Goal: Task Accomplishment & Management: Manage account settings

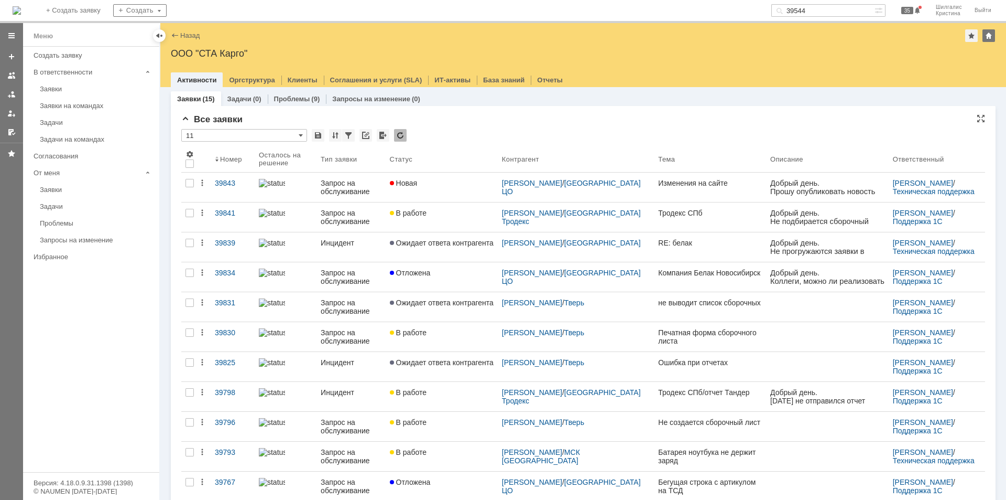
click at [480, 126] on div "Все заявки * 11 Результаты поиска: 1 Объектов в списке: 15 Строк на странице: 2…" at bounding box center [583, 380] width 804 height 532
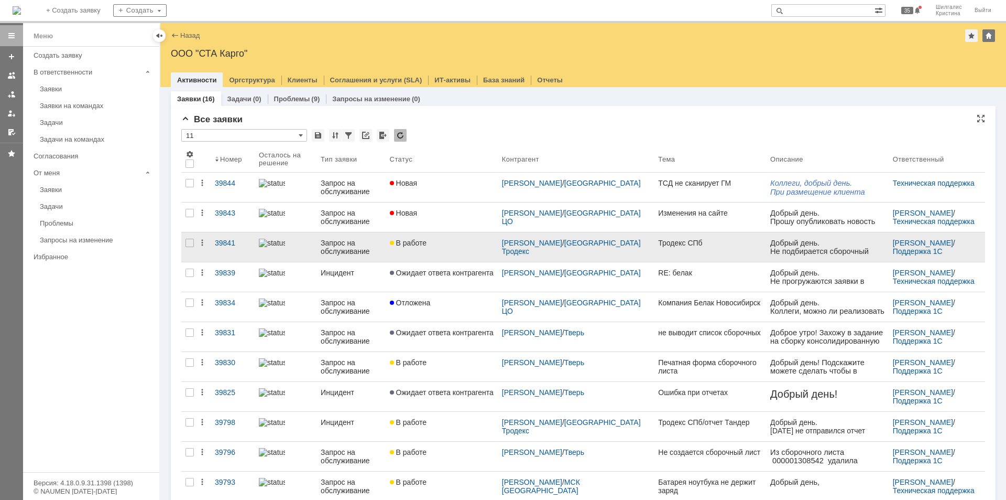
click at [452, 241] on div "В работе" at bounding box center [442, 242] width 104 height 8
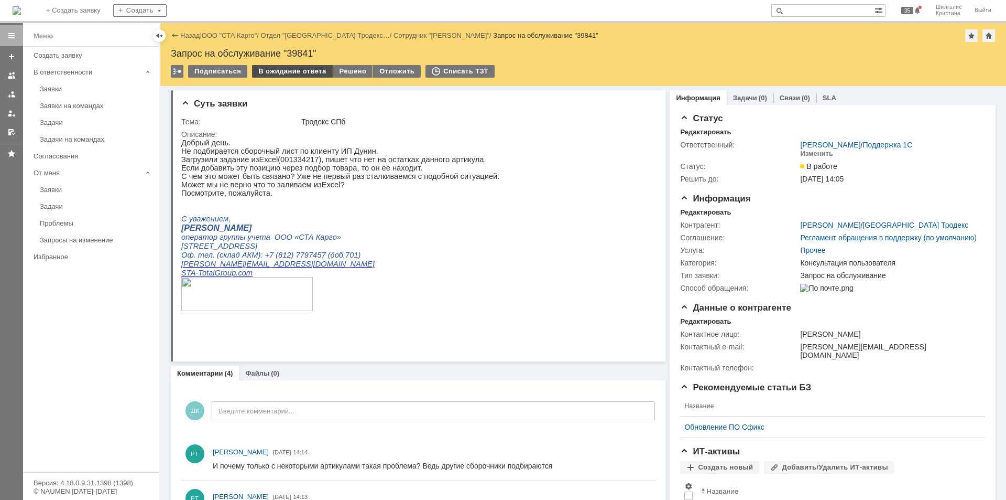
click at [281, 66] on div "В ожидание ответа" at bounding box center [292, 71] width 80 height 13
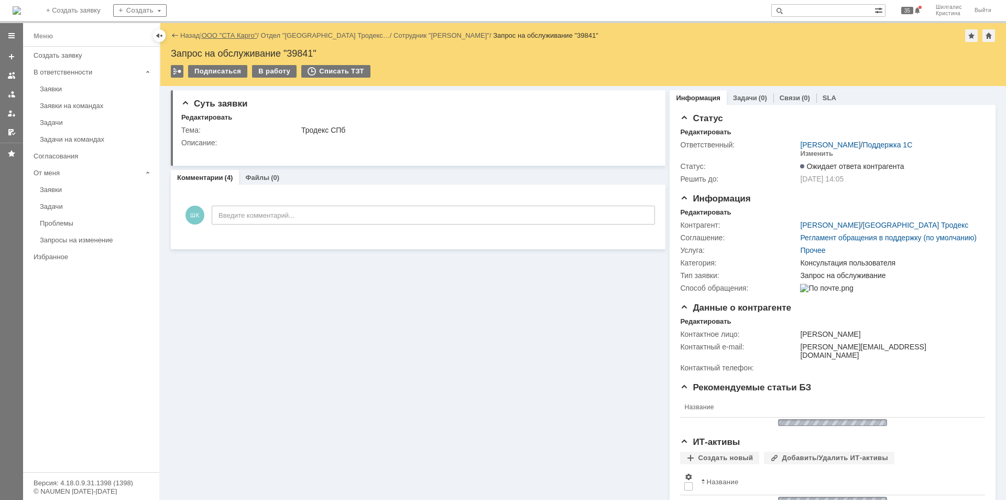
click at [230, 32] on link "ООО "СТА Карго"" at bounding box center [230, 35] width 56 height 8
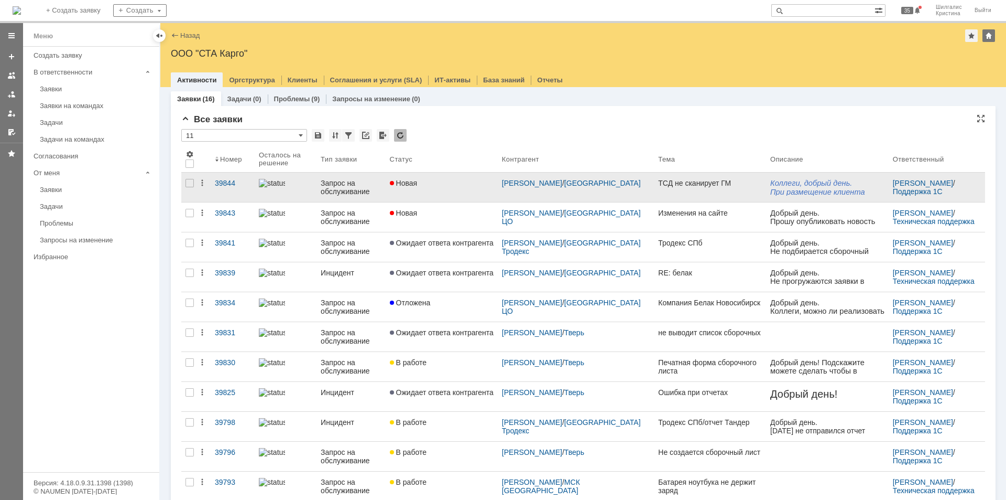
click at [457, 190] on link "Новая" at bounding box center [442, 186] width 112 height 29
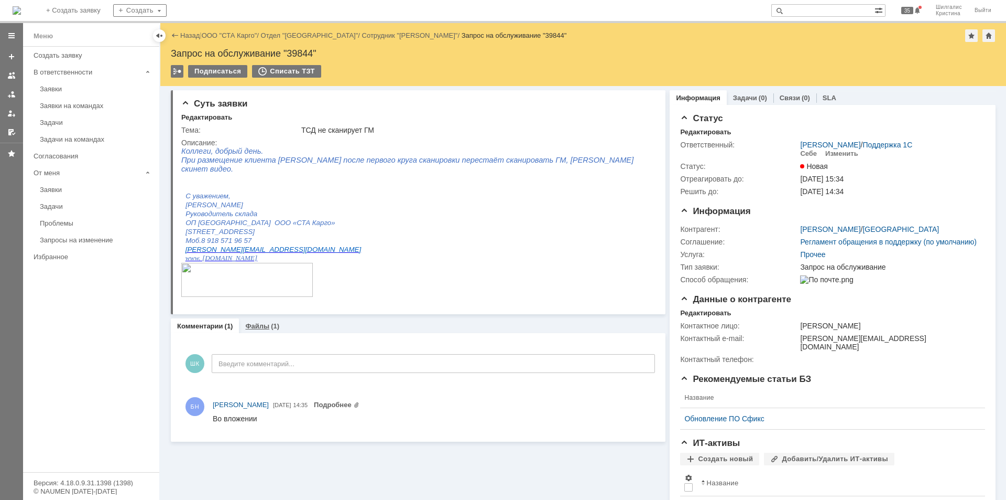
click at [265, 328] on link "Файлы" at bounding box center [257, 326] width 24 height 8
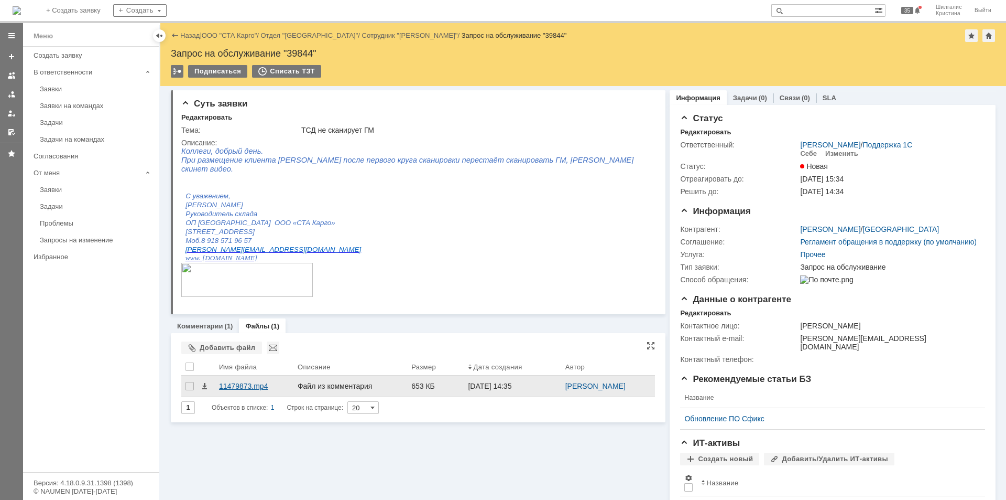
click at [241, 385] on div "11479873.mp4" at bounding box center [254, 386] width 70 height 8
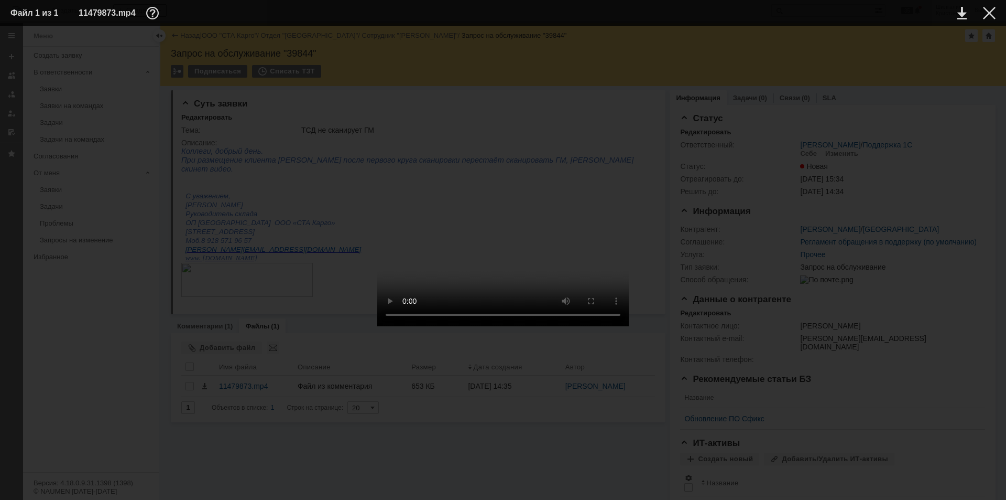
drag, startPoint x: 986, startPoint y: 5, endPoint x: 983, endPoint y: 14, distance: 9.4
click at [984, 9] on td at bounding box center [981, 13] width 29 height 16
click at [983, 14] on td at bounding box center [981, 13] width 29 height 16
click at [990, 12] on div at bounding box center [989, 13] width 13 height 13
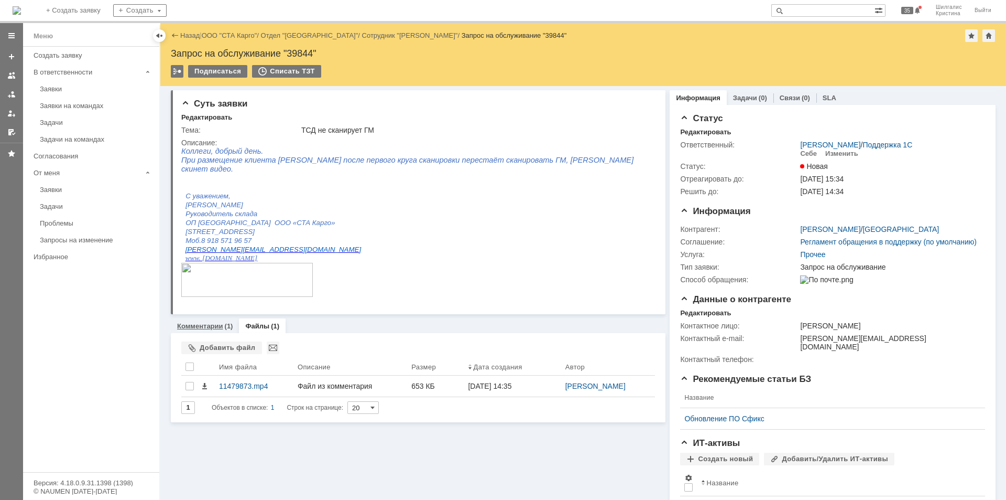
click at [189, 327] on link "Комментарии" at bounding box center [200, 326] width 46 height 8
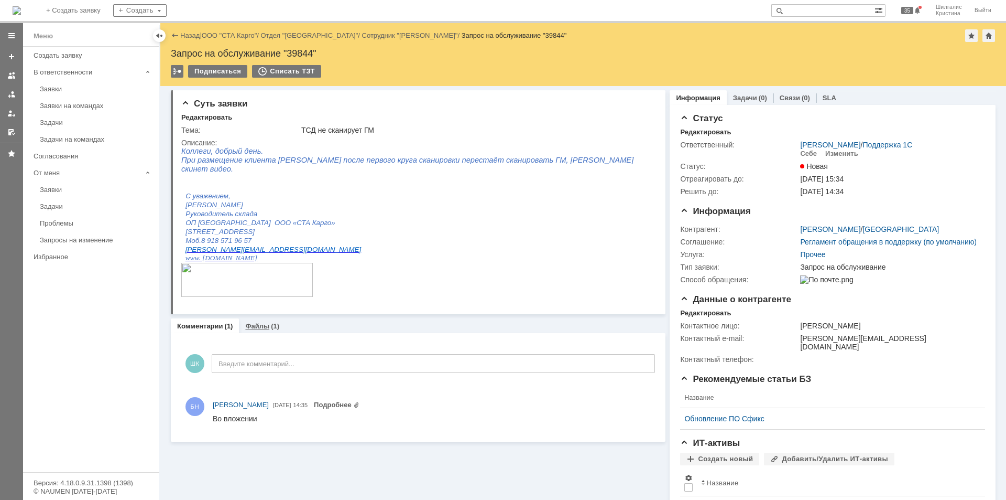
click at [258, 330] on div "Файлы (1)" at bounding box center [262, 325] width 47 height 15
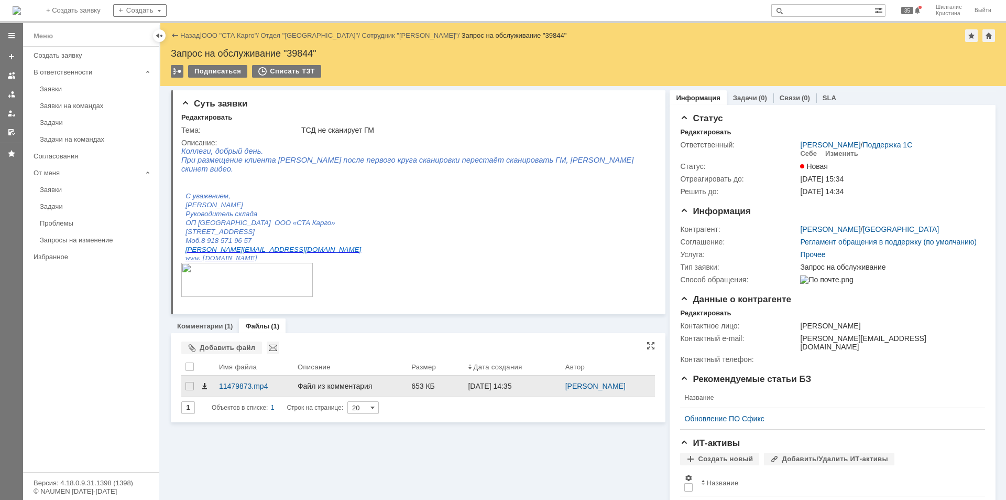
click at [204, 384] on span at bounding box center [204, 386] width 8 height 8
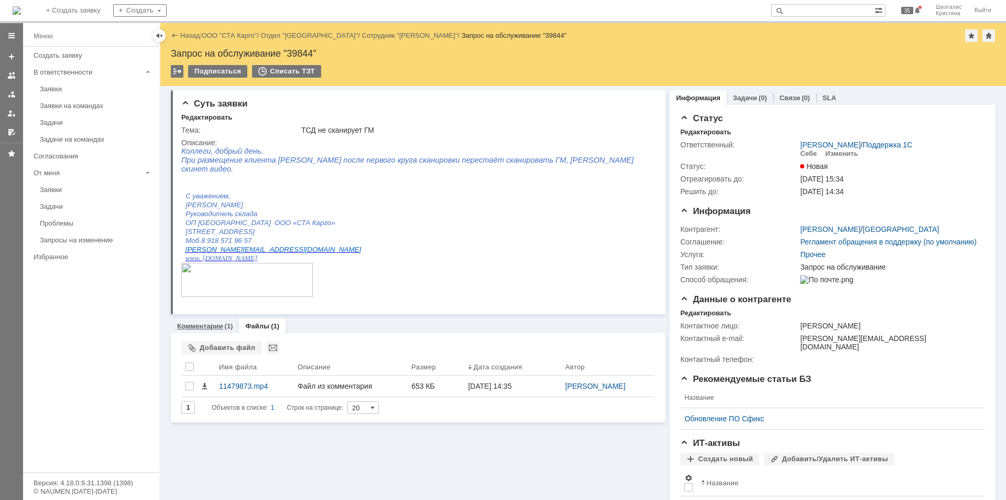
click at [210, 327] on link "Комментарии" at bounding box center [200, 326] width 46 height 8
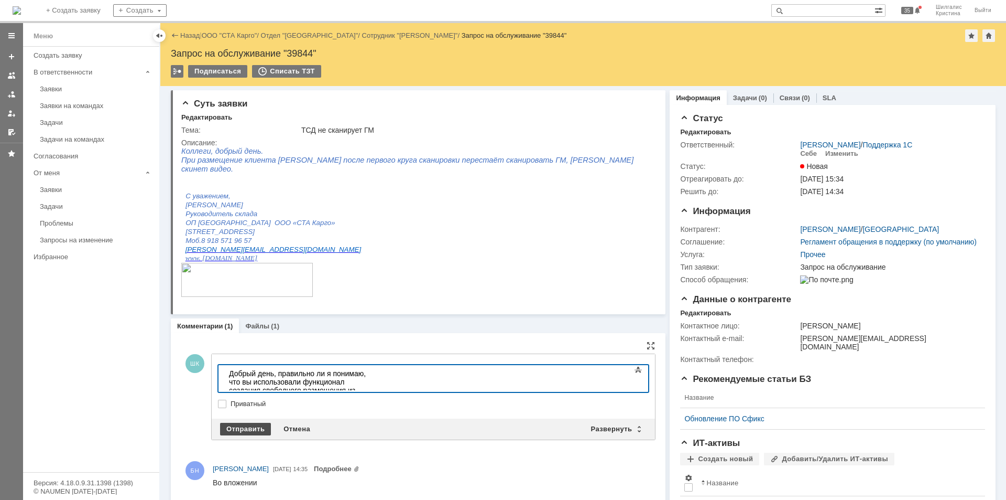
click at [233, 424] on div "Отправить" at bounding box center [245, 428] width 51 height 13
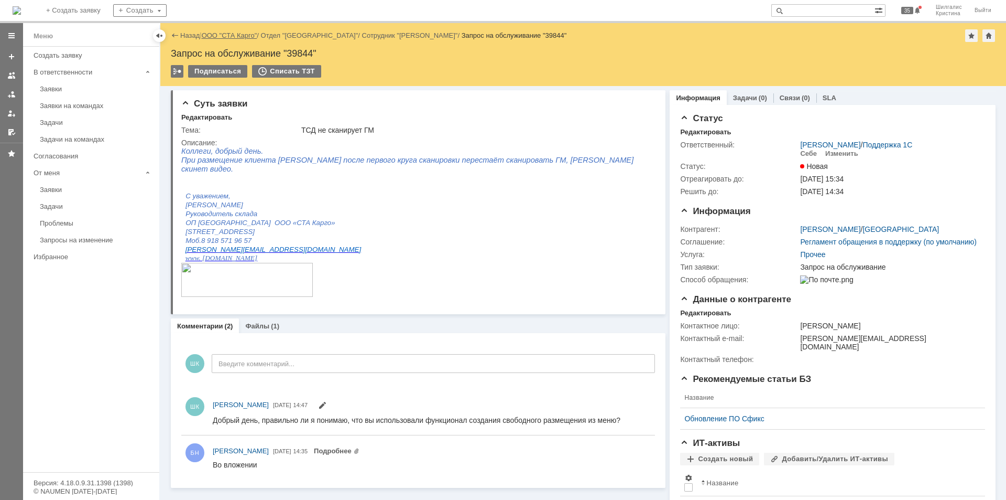
click at [225, 34] on link "ООО "СТА Карго"" at bounding box center [230, 35] width 56 height 8
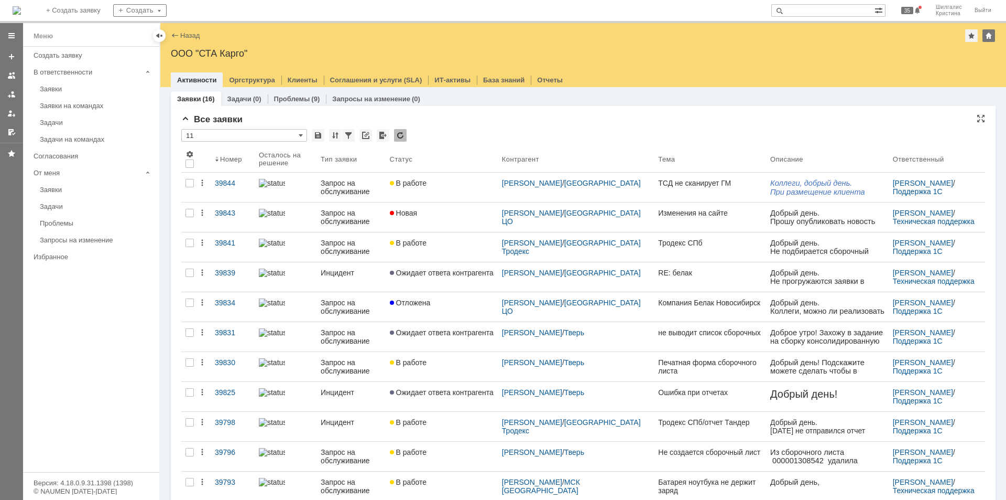
drag, startPoint x: 492, startPoint y: 117, endPoint x: 419, endPoint y: 117, distance: 73.4
click at [490, 118] on div "Все заявки" at bounding box center [583, 119] width 804 height 10
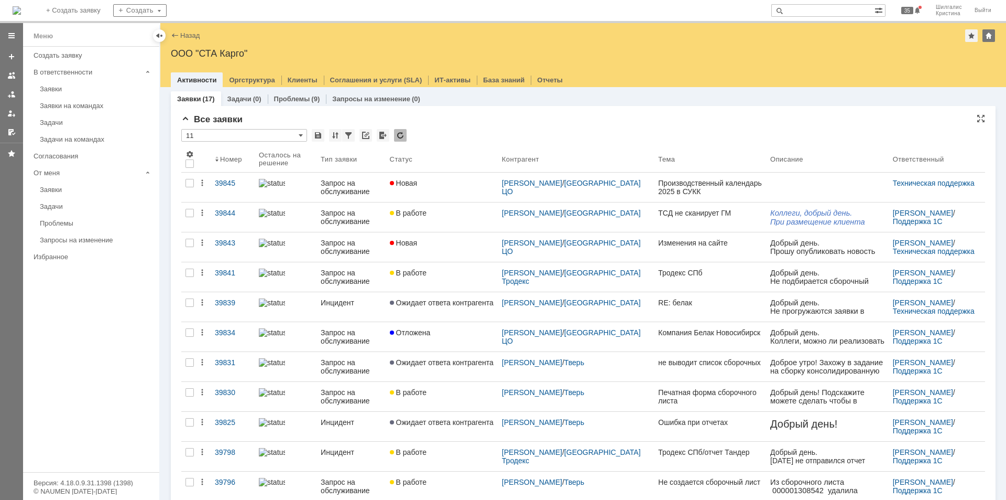
click at [481, 120] on div "Все заявки" at bounding box center [583, 119] width 804 height 10
click at [486, 126] on div "Все заявки * 11 Результаты поиска: 1 Объектов в списке: 17 Строк на странице: 2…" at bounding box center [583, 409] width 804 height 591
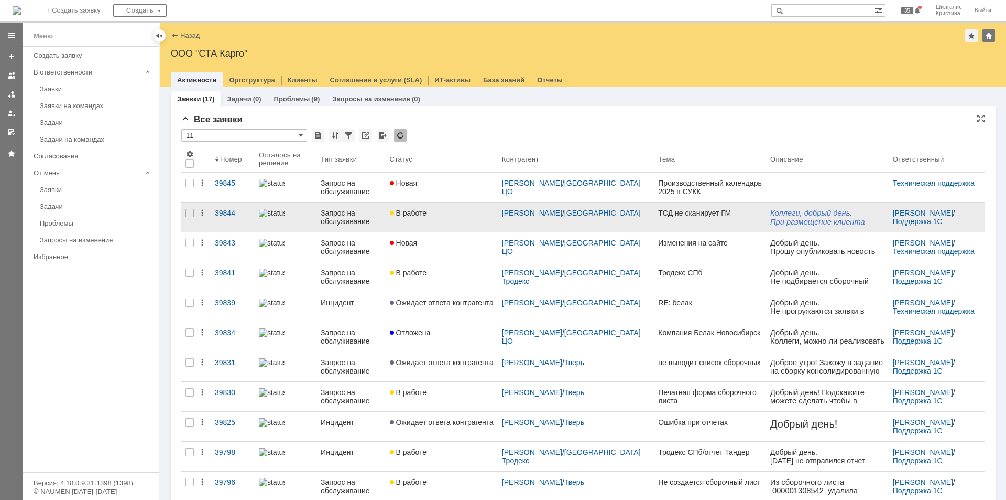
click at [464, 219] on link "В работе" at bounding box center [442, 216] width 112 height 29
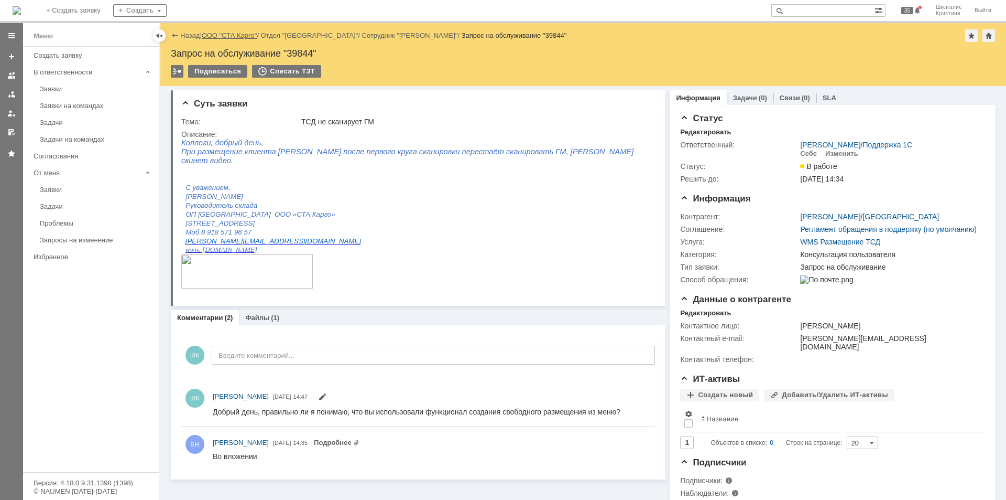
click at [235, 37] on link "ООО "СТА Карго"" at bounding box center [230, 35] width 56 height 8
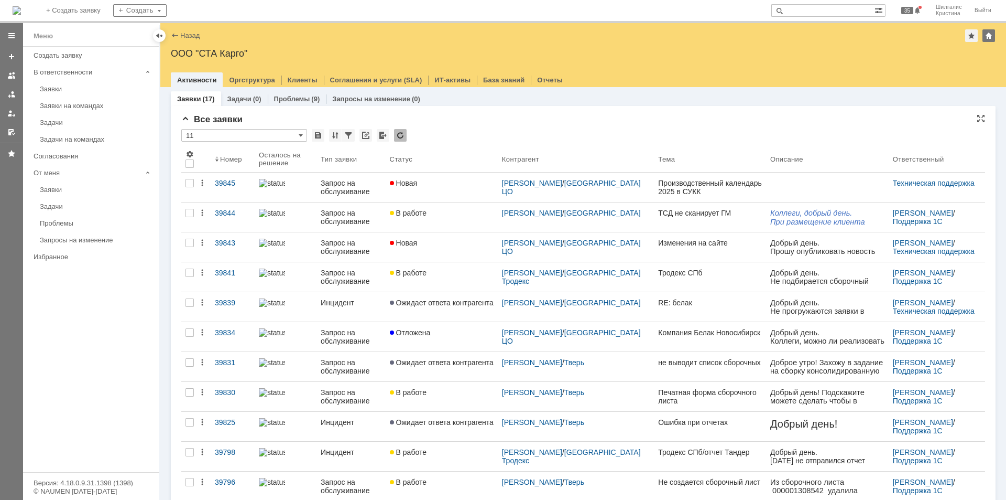
click at [484, 116] on div "Все заявки" at bounding box center [583, 119] width 804 height 10
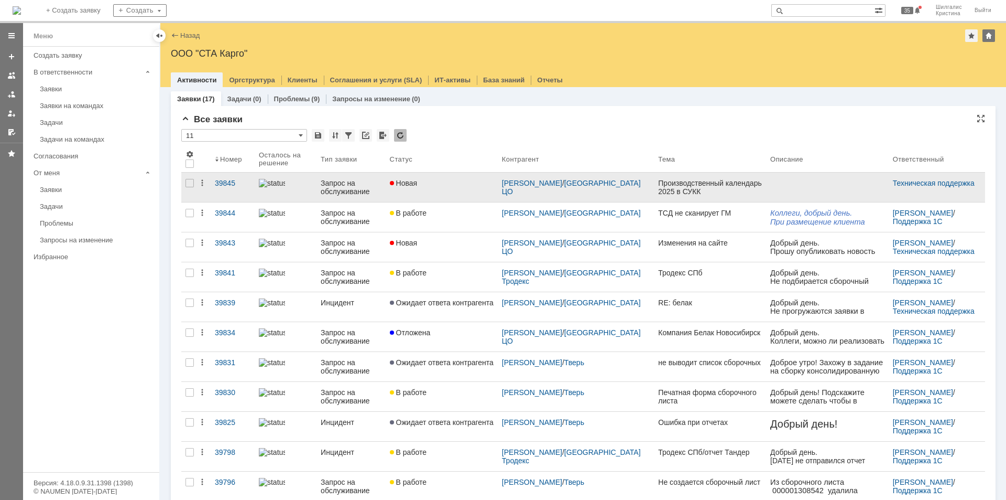
click at [442, 183] on div "Новая" at bounding box center [442, 183] width 104 height 8
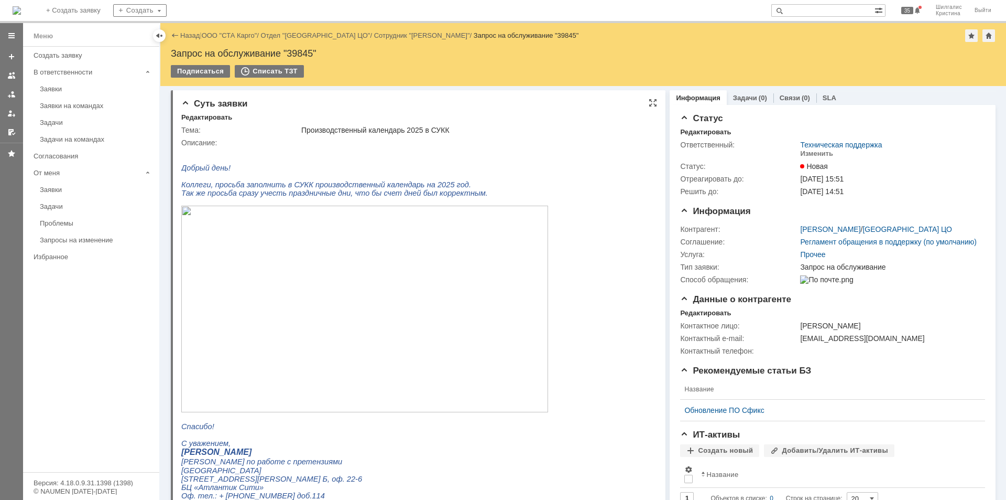
click at [338, 298] on img at bounding box center [364, 308] width 367 height 207
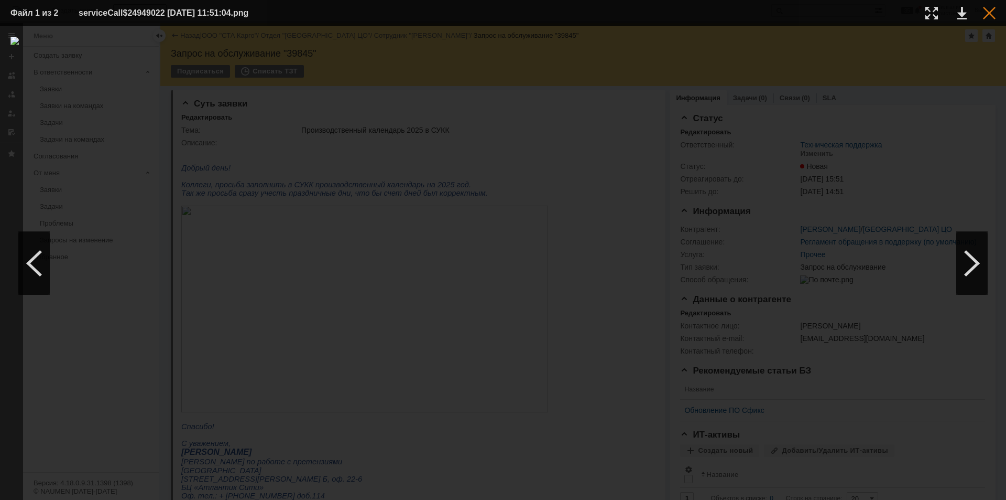
click at [991, 18] on div at bounding box center [989, 13] width 13 height 13
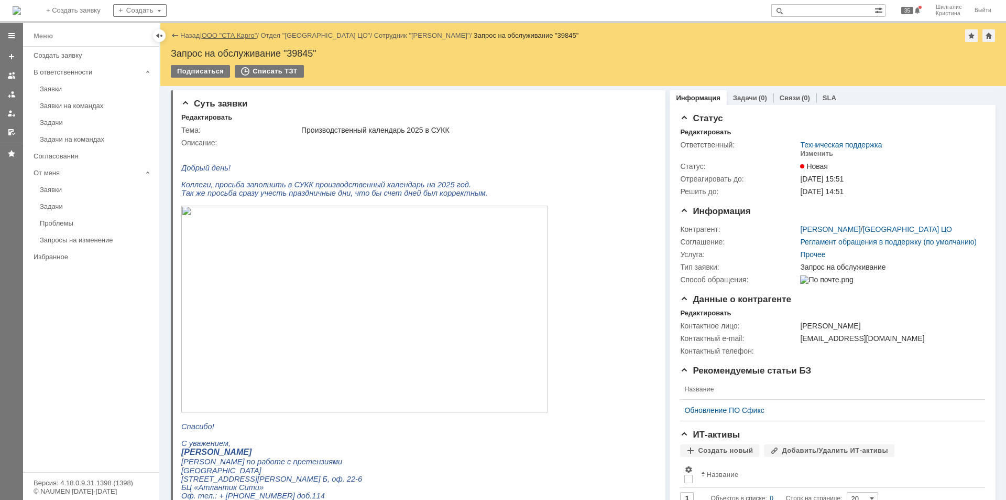
click at [240, 34] on link "ООО "СТА Карго"" at bounding box center [230, 35] width 56 height 8
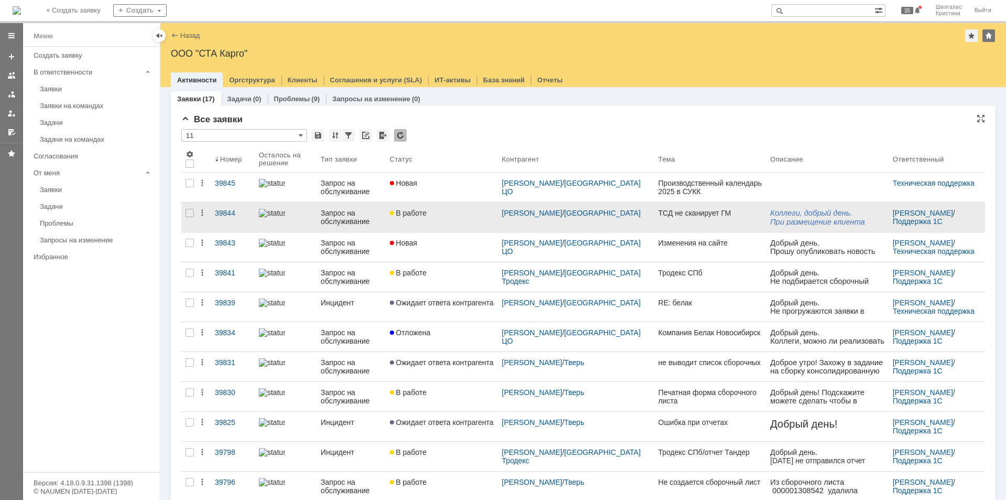
click at [413, 216] on span "В работе" at bounding box center [408, 213] width 37 height 8
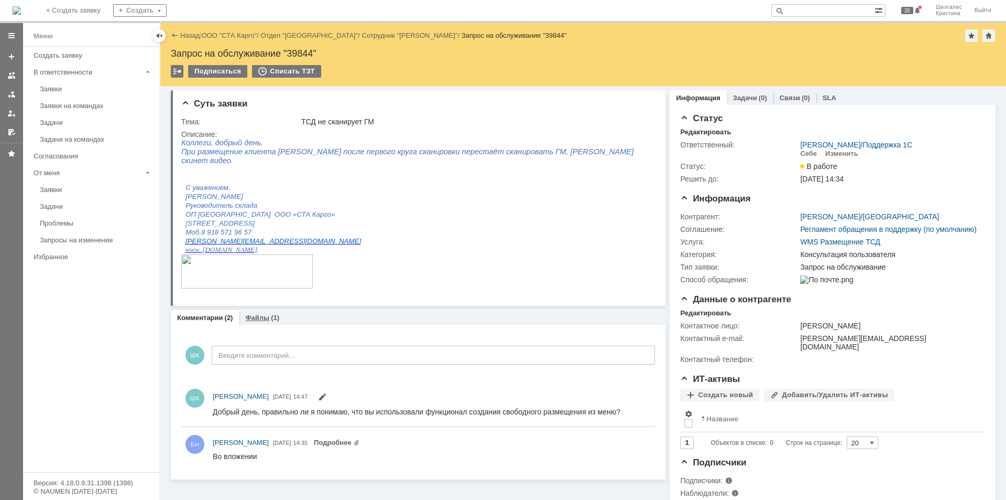
click at [257, 316] on link "Файлы" at bounding box center [257, 317] width 24 height 8
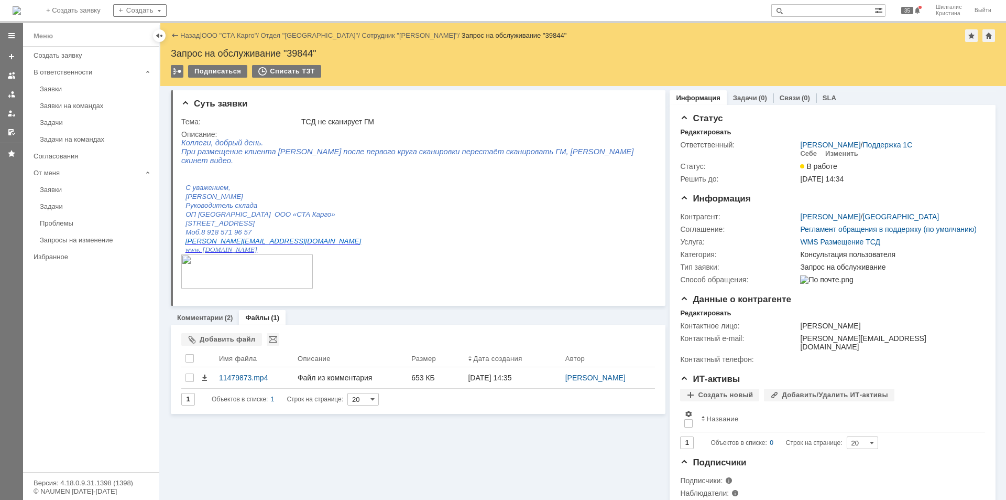
click at [368, 330] on div "Файлы Добавить файл Результаты поиска: 1 Объектов в списке: 1 Строк на странице…" at bounding box center [418, 368] width 495 height 89
click at [221, 322] on div "Комментарии (2)" at bounding box center [205, 317] width 68 height 15
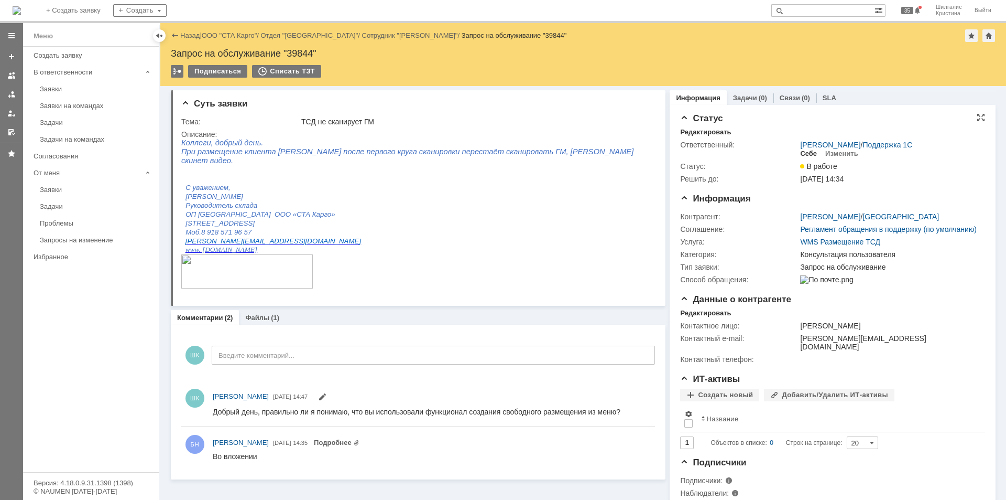
click at [806, 152] on div "Себе" at bounding box center [808, 153] width 17 height 8
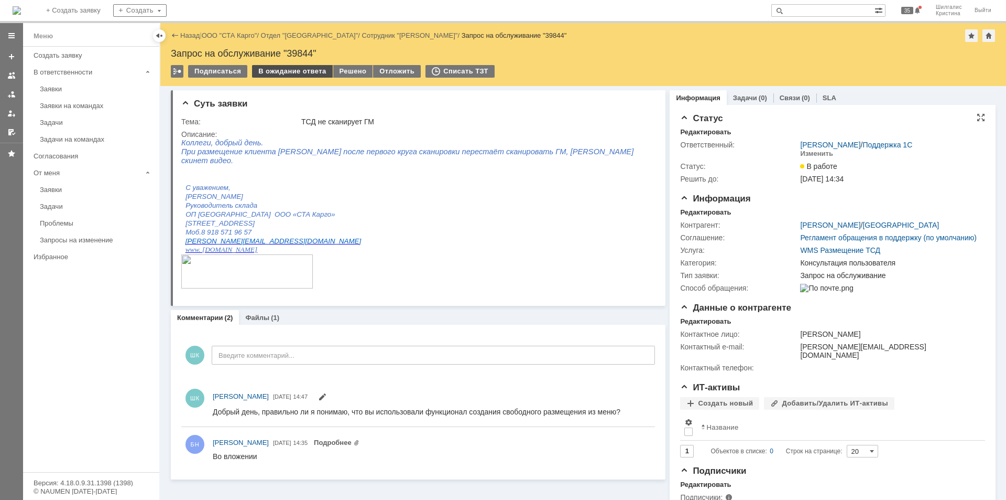
click at [287, 70] on div "В ожидание ответа" at bounding box center [292, 71] width 80 height 13
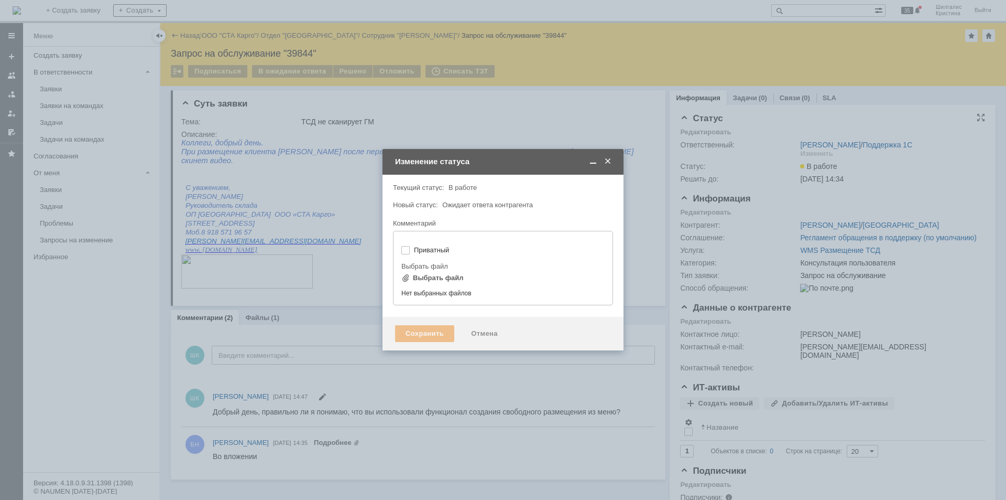
type input "[не указано]"
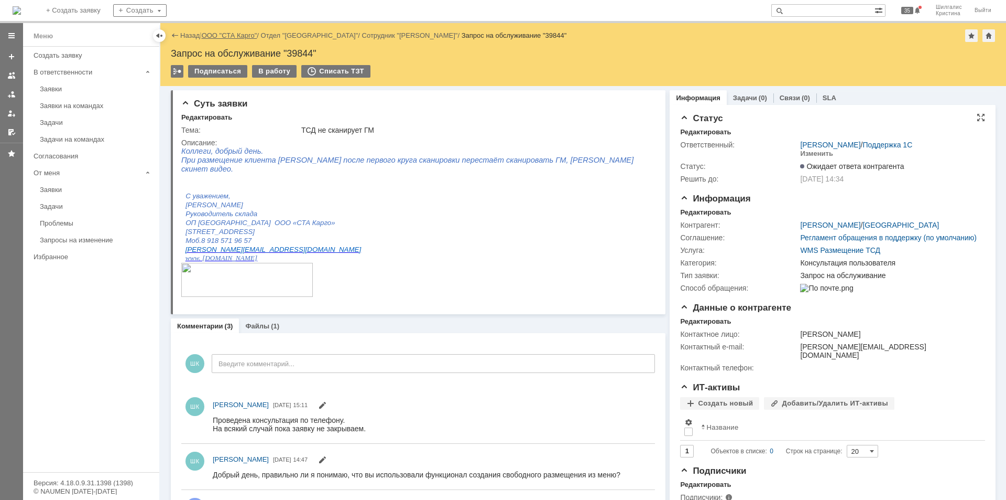
click at [231, 34] on link "ООО "СТА Карго"" at bounding box center [230, 35] width 56 height 8
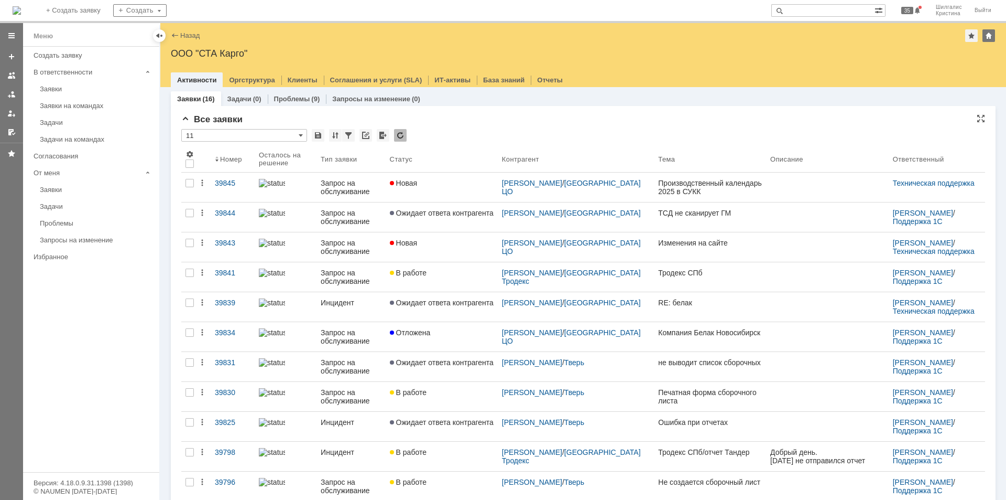
click at [478, 120] on div "Все заявки" at bounding box center [583, 119] width 804 height 10
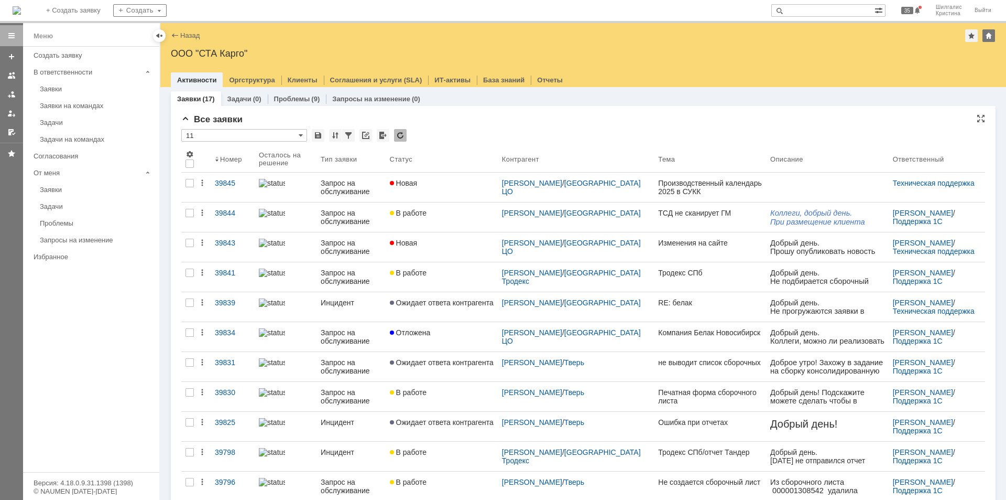
click at [469, 123] on div "Все заявки" at bounding box center [583, 119] width 804 height 10
click at [461, 121] on div "Все заявки" at bounding box center [583, 119] width 804 height 10
click at [473, 113] on div "Все заявки * 11 Результаты поиска: 1 Объектов в списке: 17 Строк на странице: 2…" at bounding box center [583, 406] width 825 height 600
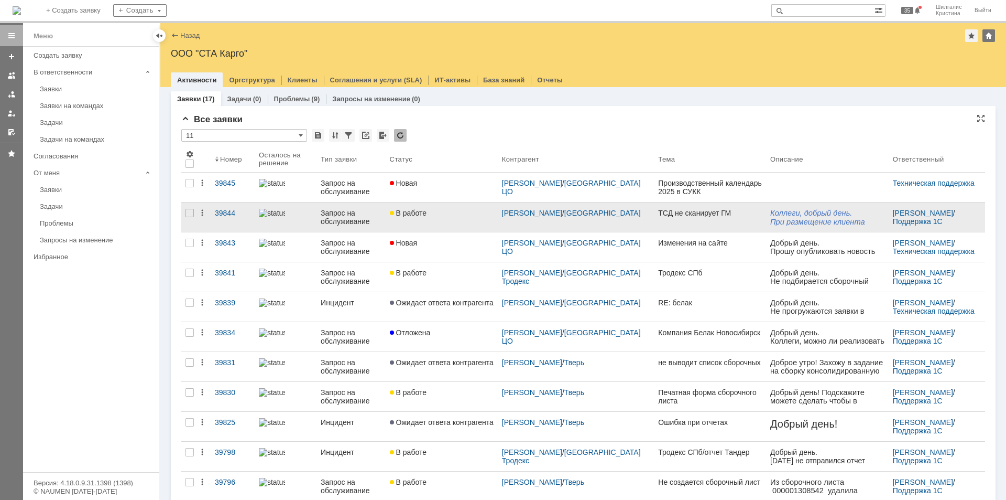
click at [461, 211] on div "В работе" at bounding box center [442, 213] width 104 height 8
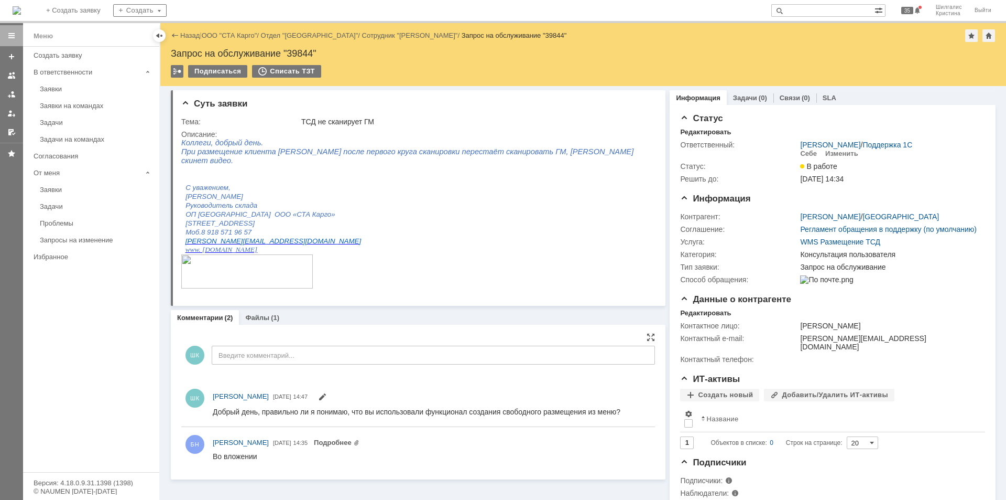
click at [391, 339] on div "ШК Введите комментарий..." at bounding box center [418, 356] width 474 height 49
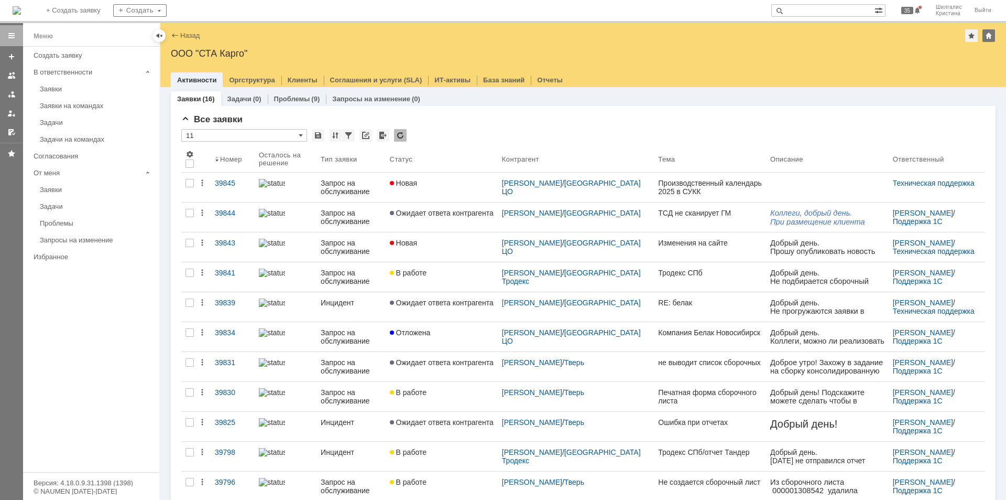
click at [500, 123] on div "Все заявки" at bounding box center [583, 119] width 804 height 10
